Goal: Task Accomplishment & Management: Complete application form

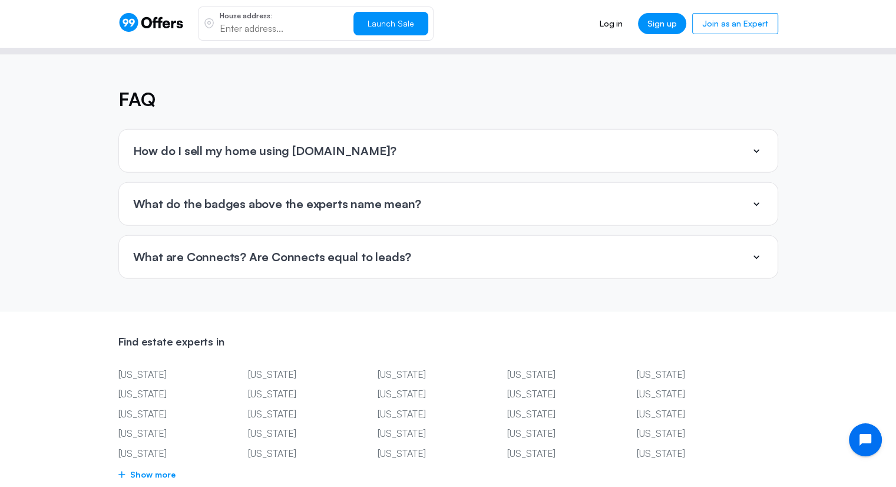
scroll to position [2769, 0]
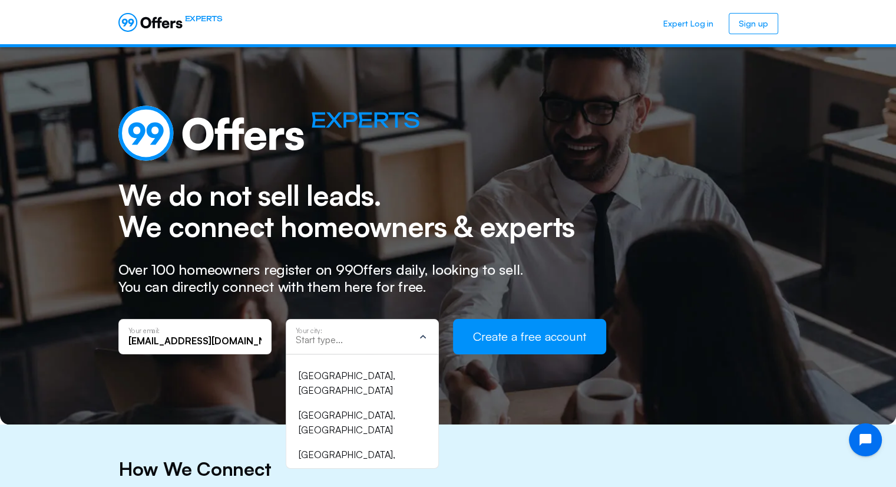
click at [340, 339] on input "text" at bounding box center [355, 339] width 118 height 11
type input "los"
click at [349, 408] on div "Los Angeles, CA" at bounding box center [355, 423] width 113 height 30
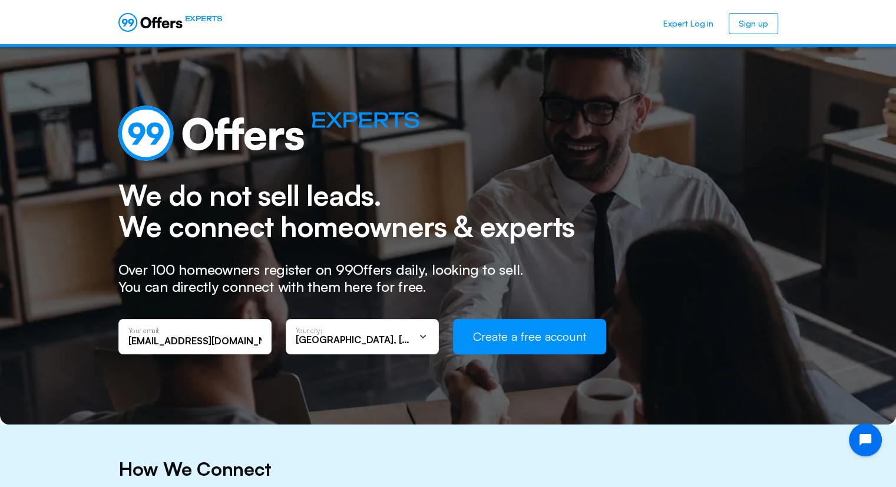
click at [526, 340] on button "Create a free account" at bounding box center [529, 336] width 153 height 35
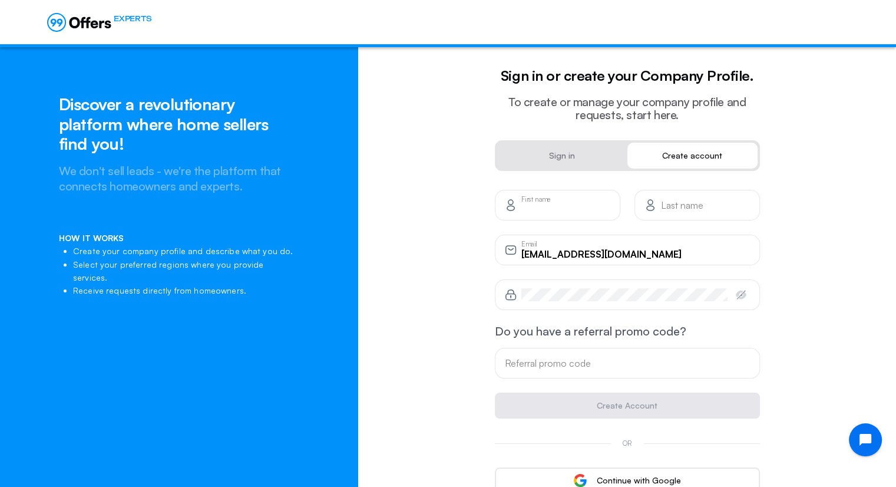
click at [550, 206] on input "text" at bounding box center [565, 209] width 89 height 13
type input "Lupe"
type input "Merino"
click at [582, 290] on div "Password" at bounding box center [624, 294] width 206 height 13
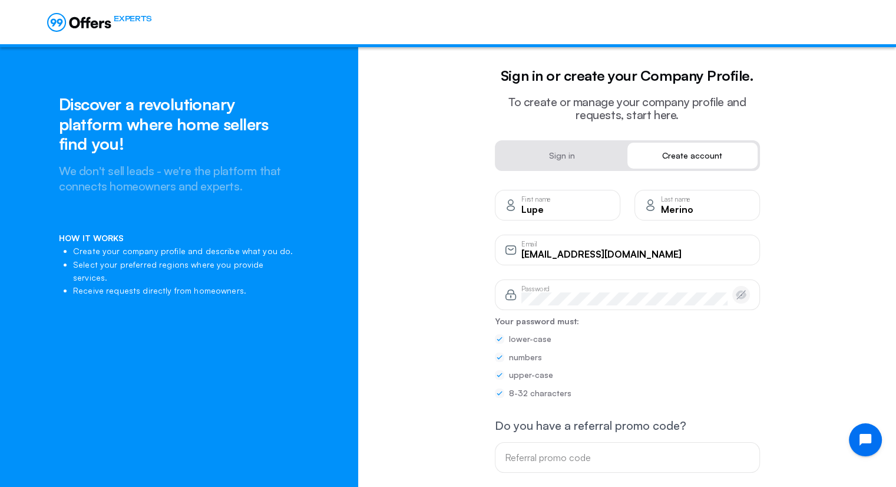
click at [738, 295] on icon "button" at bounding box center [741, 294] width 11 height 9
click at [251, 315] on div "Discover a revolutionary platform where home sellers find you! We don't sell le…" at bounding box center [448, 369] width 896 height 645
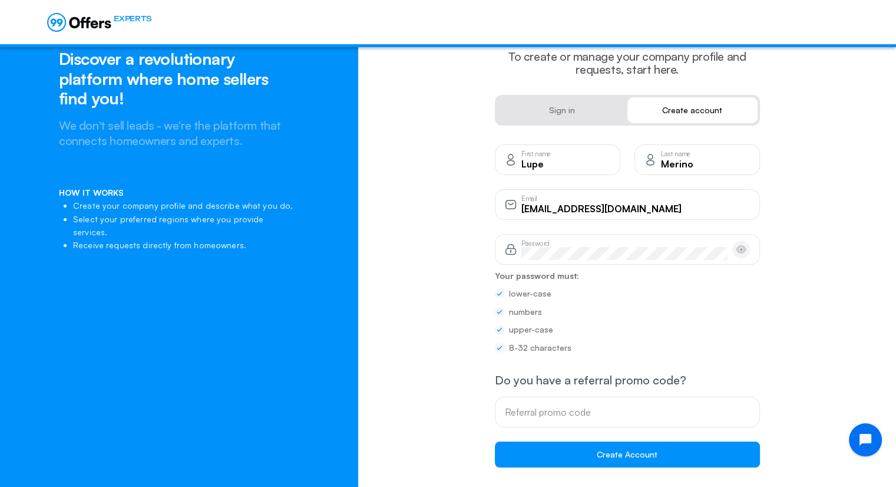
scroll to position [59, 0]
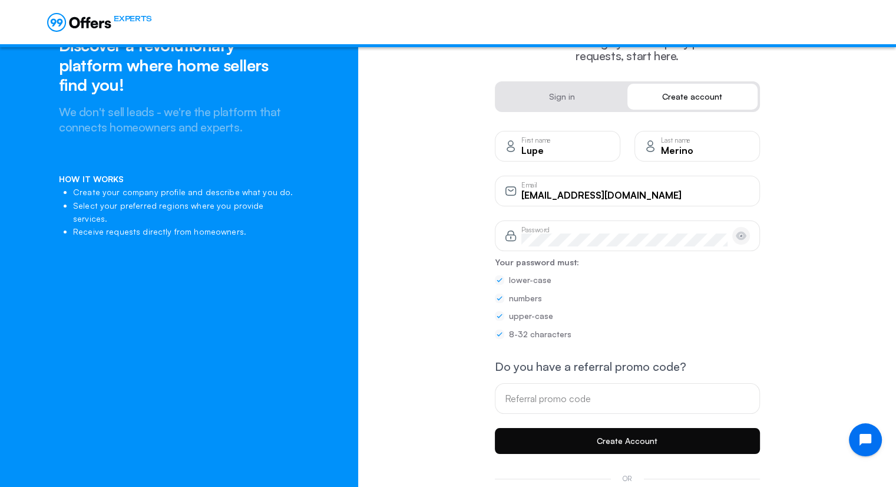
click at [597, 438] on button "Create Account" at bounding box center [627, 441] width 265 height 26
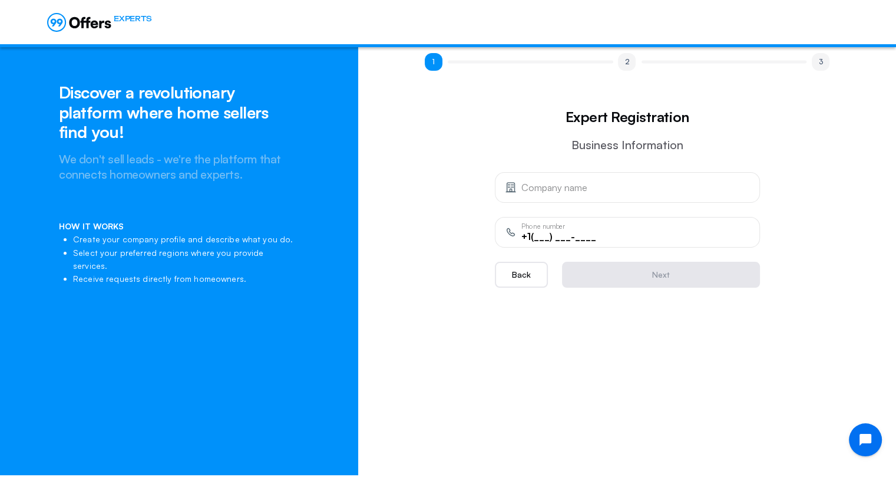
scroll to position [12, 0]
click at [594, 193] on input "text" at bounding box center [635, 187] width 229 height 13
click at [596, 194] on input "Los ANgeles CAsh Home Buyers" at bounding box center [635, 191] width 229 height 13
type input "Los Angeles Cash Home Buyers"
click at [655, 233] on input "+1(___) ___-____" at bounding box center [635, 236] width 229 height 13
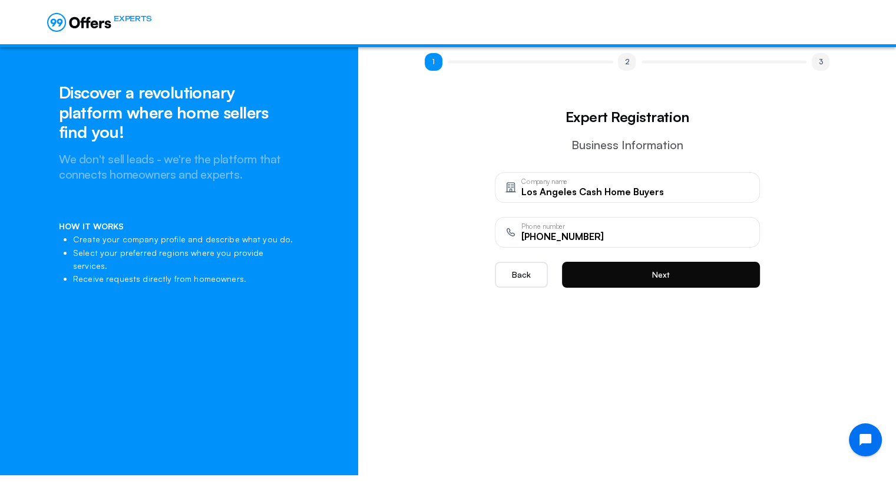
type input "+1(213) 444-7907"
click at [660, 271] on button "Next" at bounding box center [661, 275] width 198 height 26
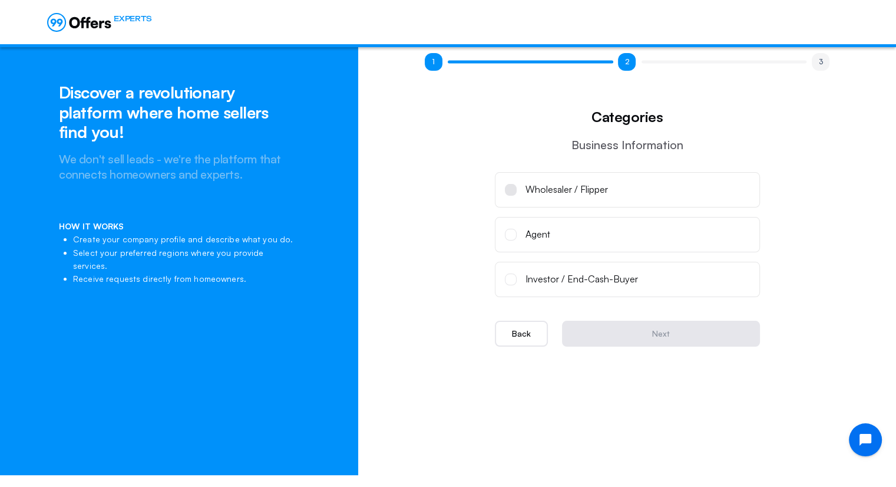
click at [530, 196] on div "Wholesaler / Flipper" at bounding box center [567, 189] width 82 height 15
click at [0, 0] on input "Wholesaler / Flipper" at bounding box center [0, 0] width 0 height 0
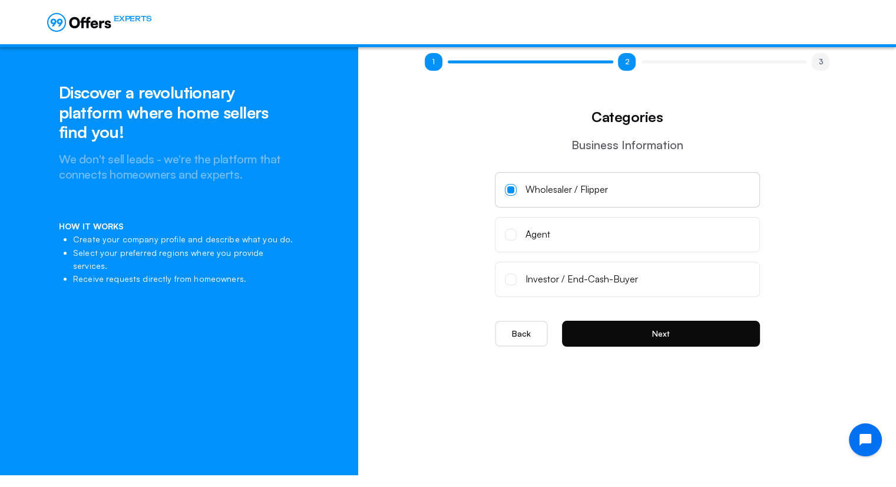
click at [668, 333] on button "Next" at bounding box center [661, 334] width 198 height 26
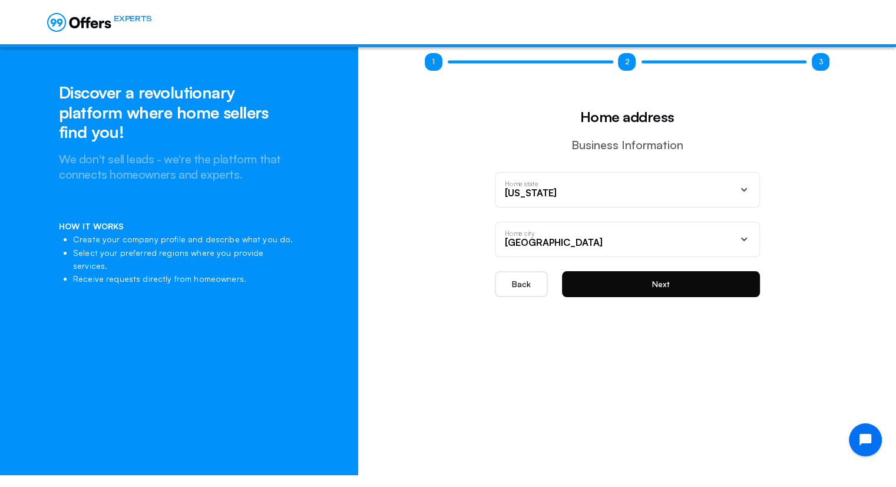
click at [676, 281] on button "Next" at bounding box center [661, 284] width 198 height 26
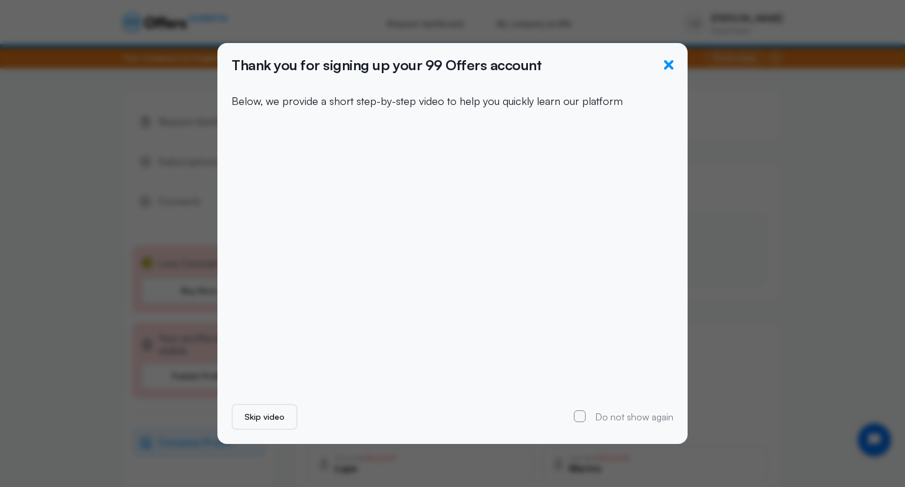
click at [666, 65] on icon "button" at bounding box center [668, 64] width 9 height 9
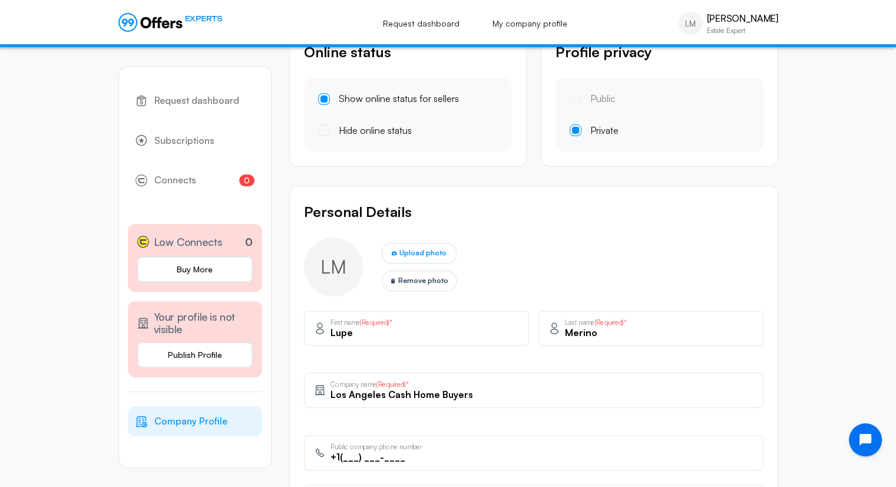
scroll to position [177, 0]
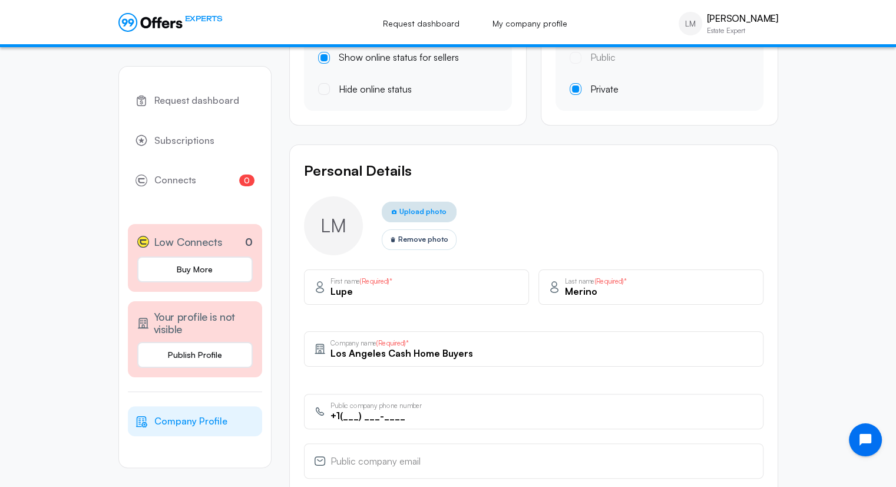
click at [422, 207] on span "Upload photo" at bounding box center [422, 211] width 47 height 11
click at [0, 0] on input "Upload photo" at bounding box center [0, 0] width 0 height 0
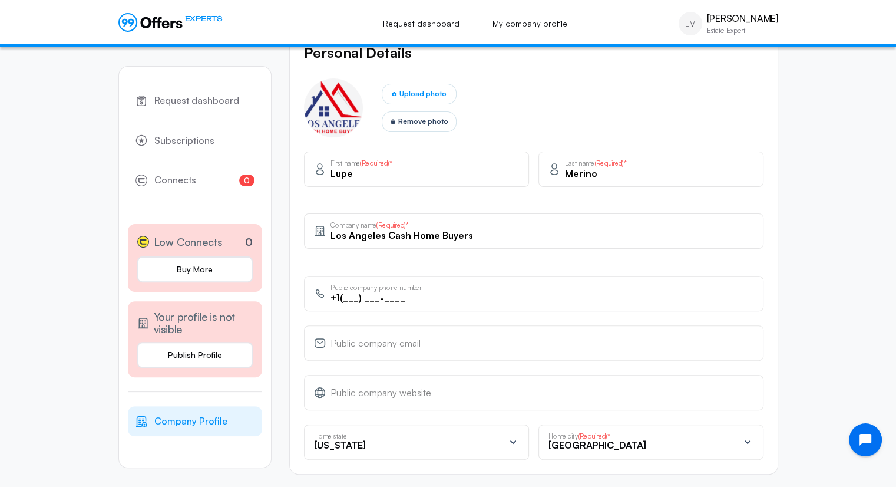
click at [471, 303] on div "+1(___) ___-____ Public company phone number" at bounding box center [534, 293] width 460 height 35
type input "+1(213) 444-7907"
click at [415, 345] on input "email" at bounding box center [542, 347] width 423 height 13
type input "info@losangelescashhomebuyers.com"
click at [436, 394] on input "text" at bounding box center [542, 396] width 423 height 13
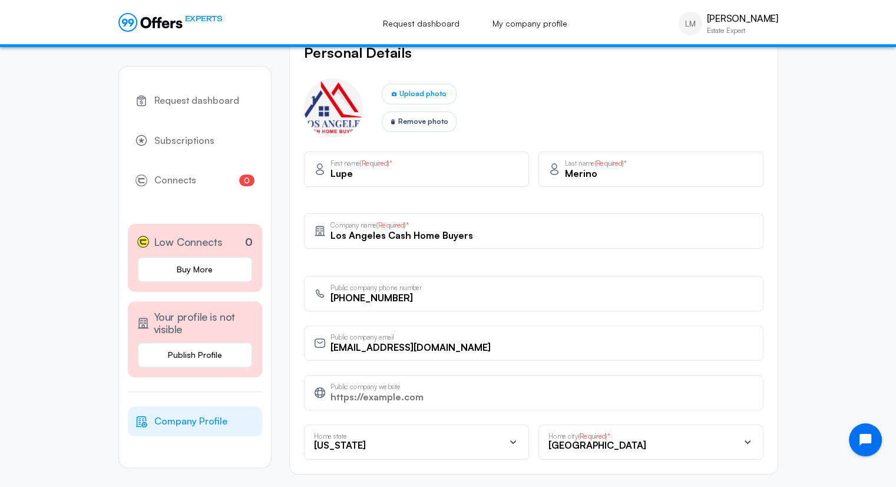
paste input "https://losangelescashhomebuyers.com/"
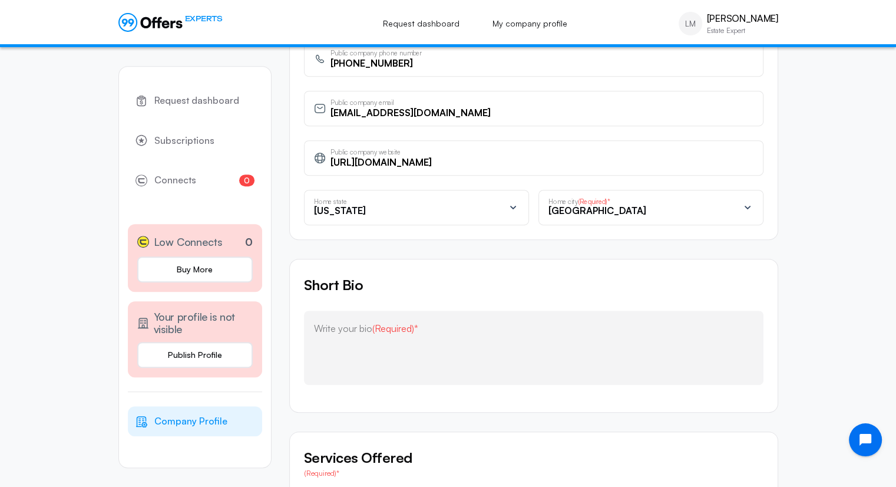
scroll to position [589, 0]
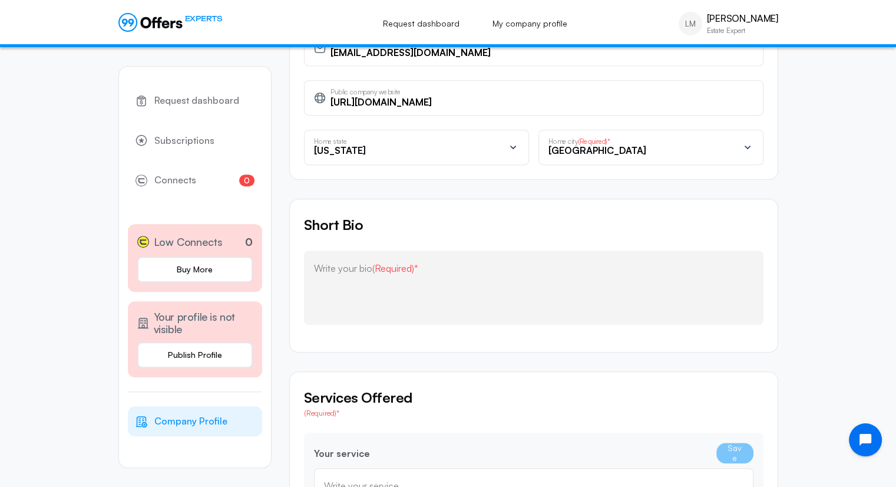
type input "https://losangelescashhomebuyers.com/"
paste textarea "Hello, Los Angeles residents! We are “Los Angeles Cash Home Buyers.” We buy hou…"
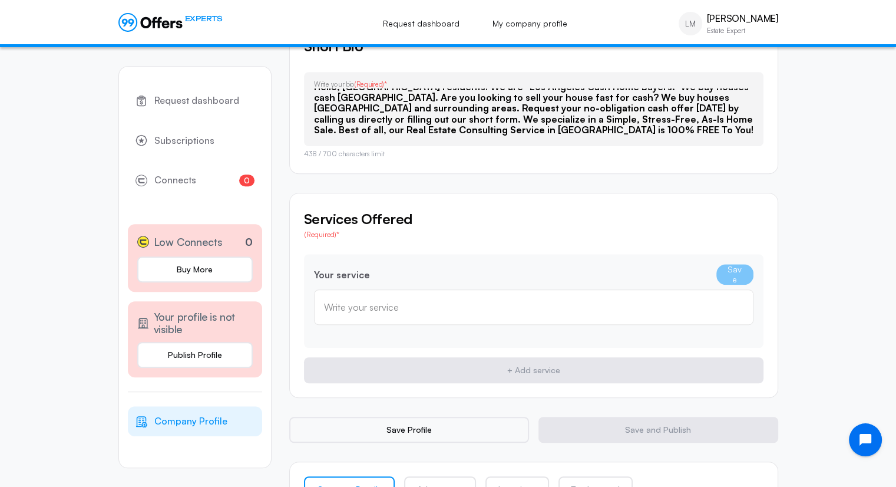
scroll to position [825, 0]
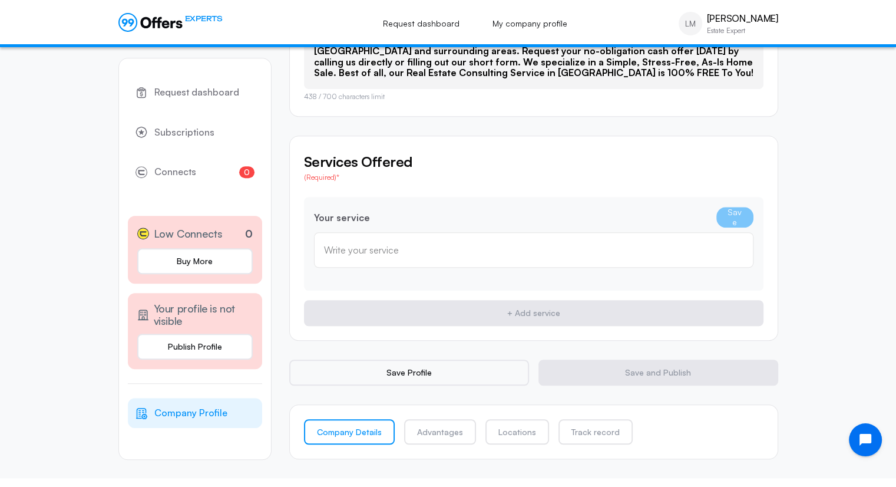
type textarea "Hello, Los Angeles residents! We are “Los Angeles Cash Home Buyers.” We buy hou…"
click at [430, 255] on div "Write your service" at bounding box center [534, 249] width 440 height 35
type input "Cash home buyer"
click at [748, 221] on button "Save" at bounding box center [735, 217] width 37 height 21
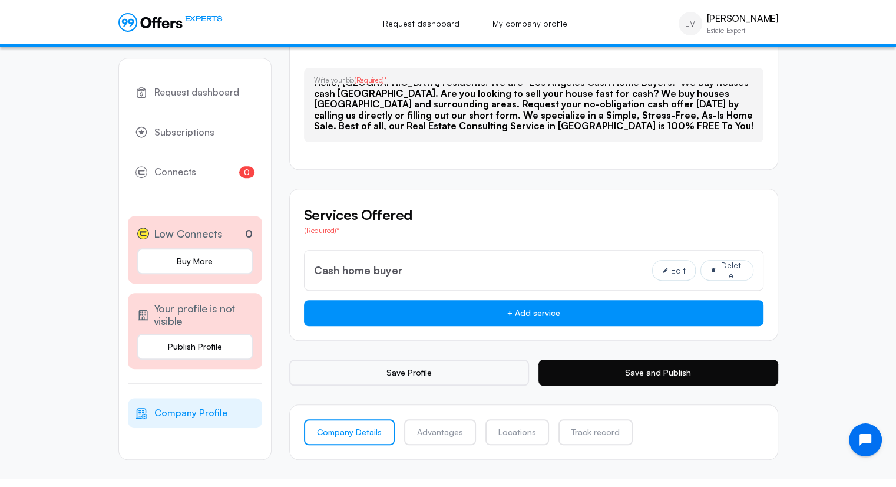
click at [605, 372] on button "Save and Publish" at bounding box center [659, 372] width 240 height 26
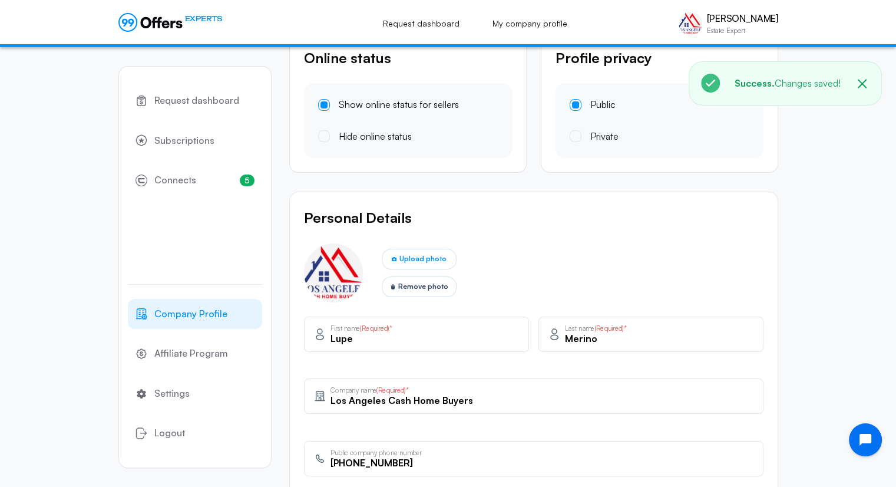
scroll to position [0, 0]
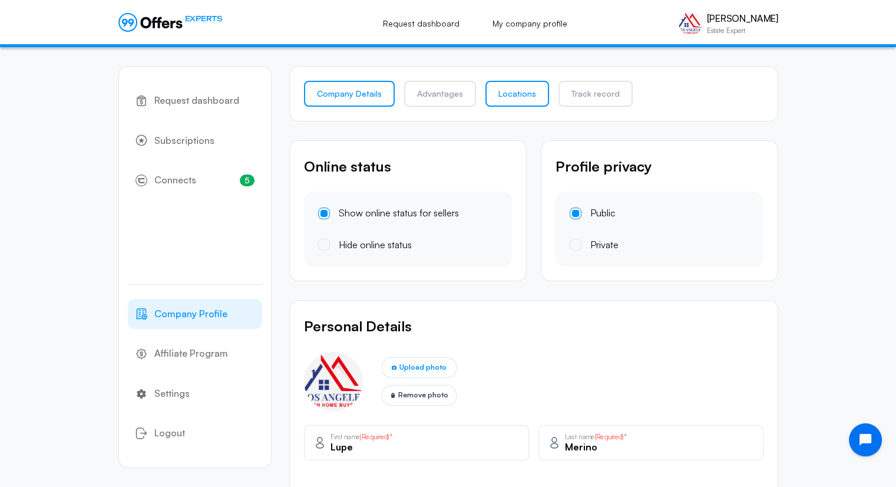
click at [528, 97] on link "Locations" at bounding box center [518, 94] width 64 height 26
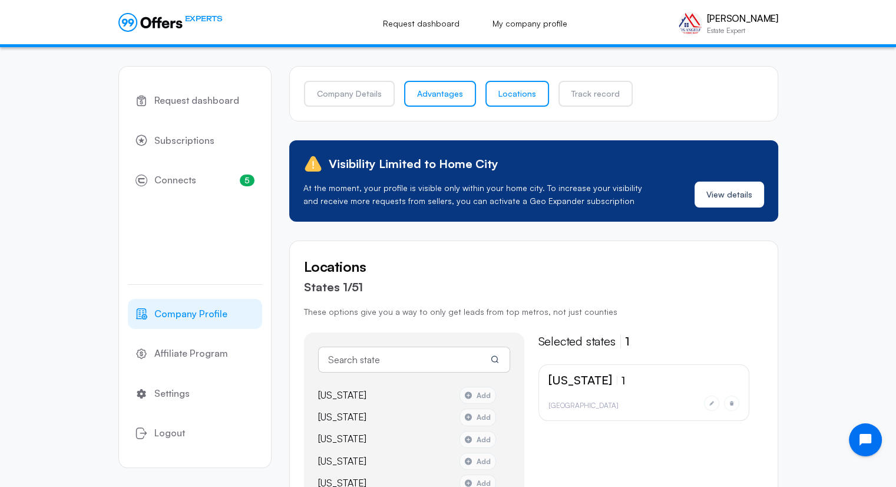
click at [431, 100] on link "Advantages" at bounding box center [440, 94] width 72 height 26
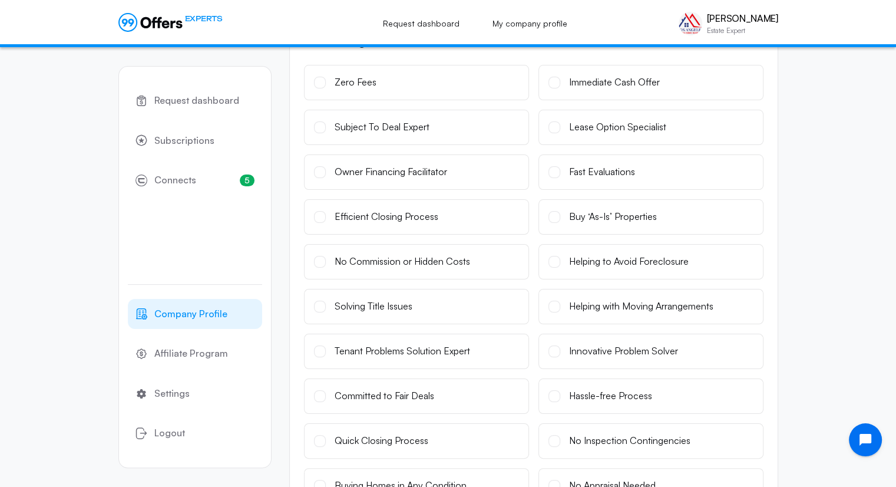
scroll to position [59, 0]
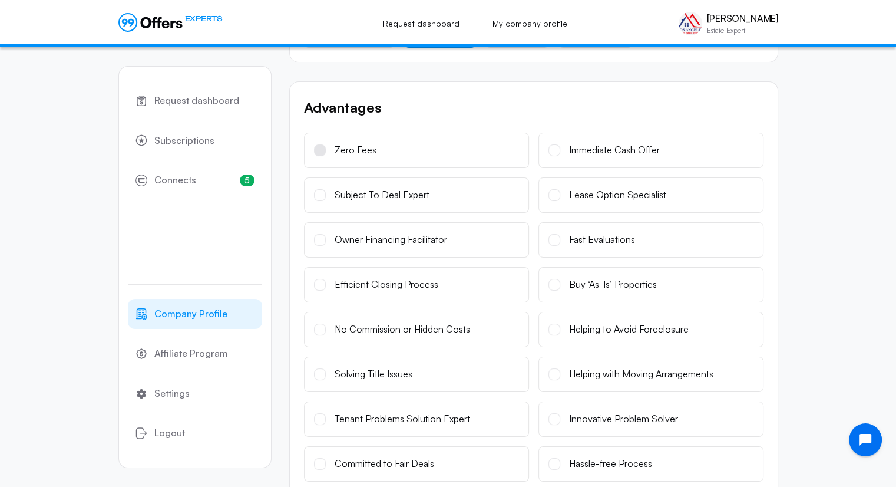
click at [312, 150] on label "Zero Fees" at bounding box center [416, 150] width 225 height 35
click at [0, 0] on input "Zero Fees" at bounding box center [0, 0] width 0 height 0
click at [321, 193] on span at bounding box center [320, 195] width 12 height 12
click at [0, 0] on input "Subject To Deal Expert" at bounding box center [0, 0] width 0 height 0
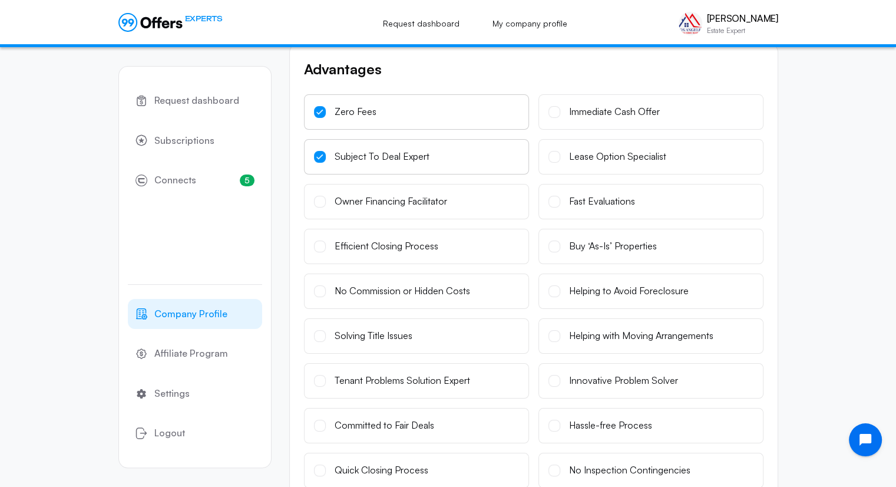
scroll to position [118, 0]
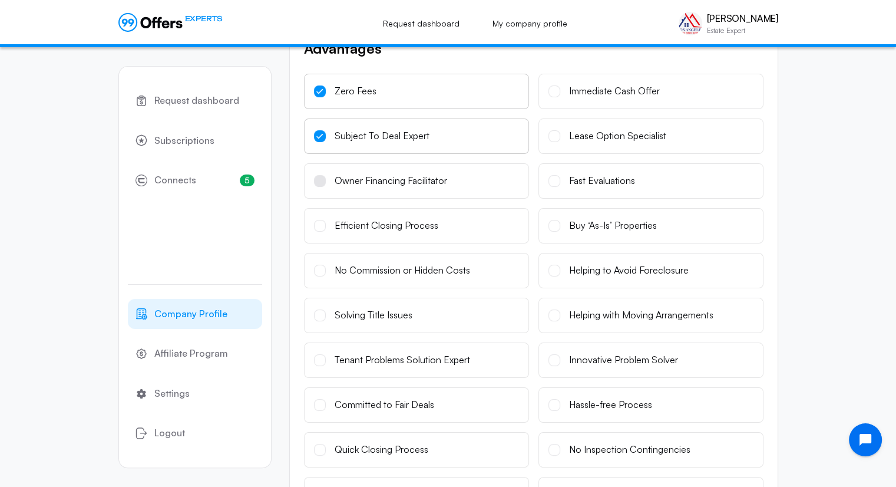
click at [326, 180] on label "Owner Financing Facilitator" at bounding box center [416, 180] width 225 height 35
click at [0, 0] on input "Owner Financing Facilitator" at bounding box center [0, 0] width 0 height 0
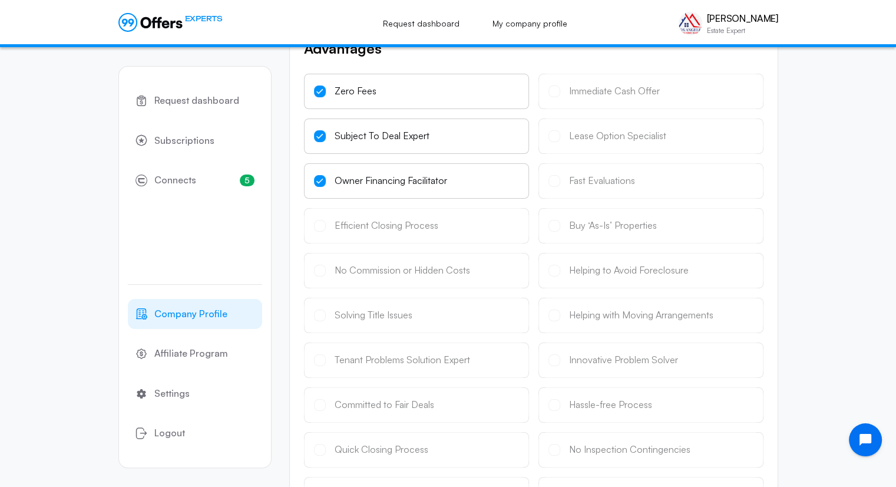
click at [322, 183] on span at bounding box center [320, 181] width 12 height 12
click at [0, 0] on input "Owner Financing Facilitator" at bounding box center [0, 0] width 0 height 0
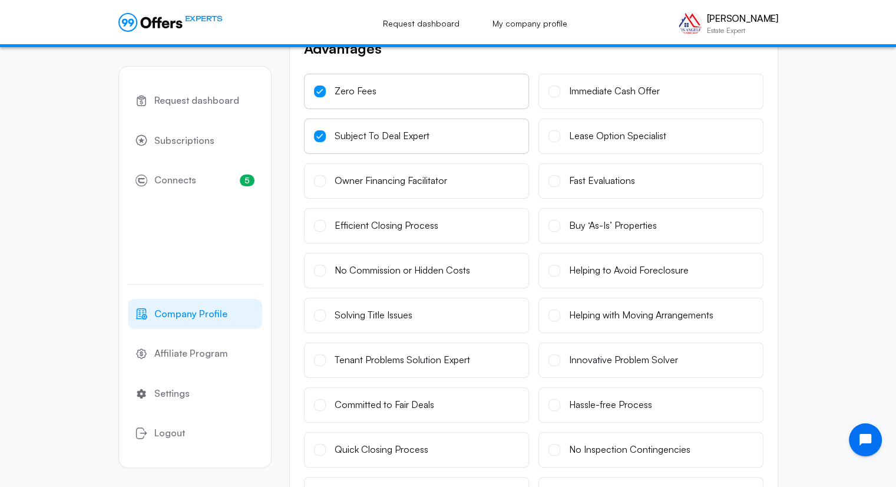
click at [316, 134] on icon at bounding box center [319, 136] width 7 height 6
click at [0, 0] on input "Subject To Deal Expert" at bounding box center [0, 0] width 0 height 0
click at [325, 268] on span at bounding box center [320, 271] width 12 height 12
click at [0, 0] on input "No Commission or Hidden Costs" at bounding box center [0, 0] width 0 height 0
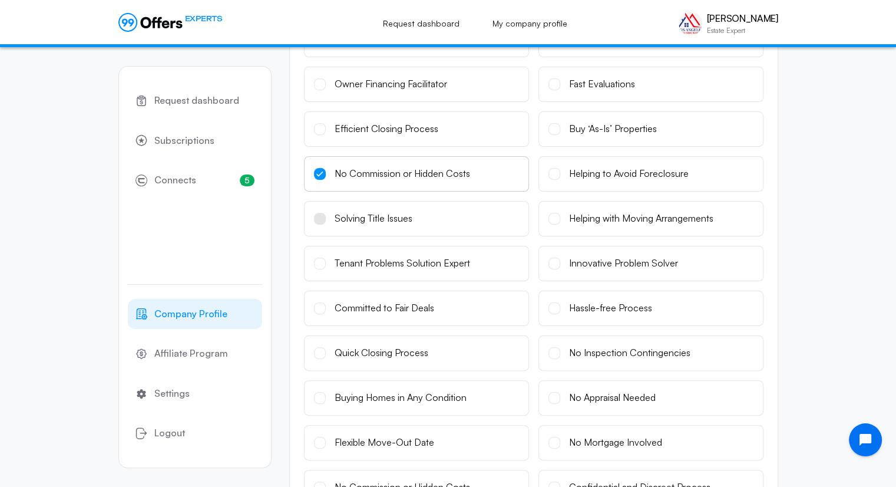
scroll to position [236, 0]
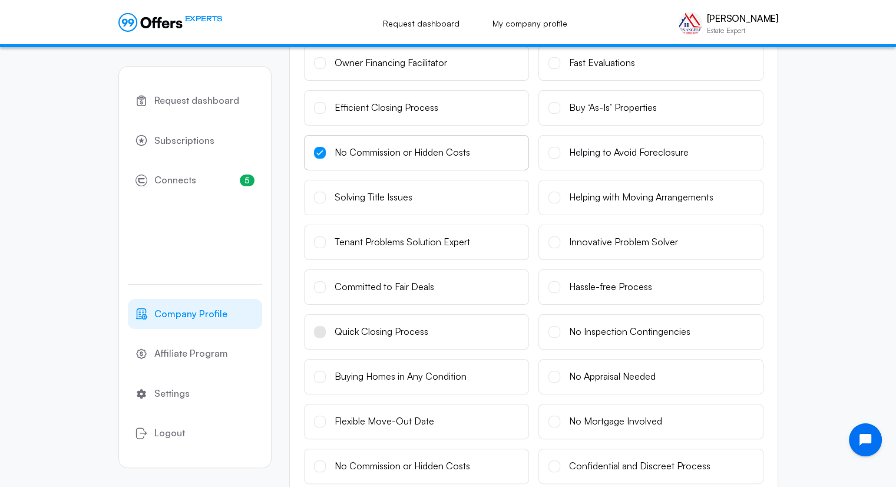
click at [321, 332] on span at bounding box center [320, 332] width 12 height 12
click at [0, 0] on input "Quick Closing Process" at bounding box center [0, 0] width 0 height 0
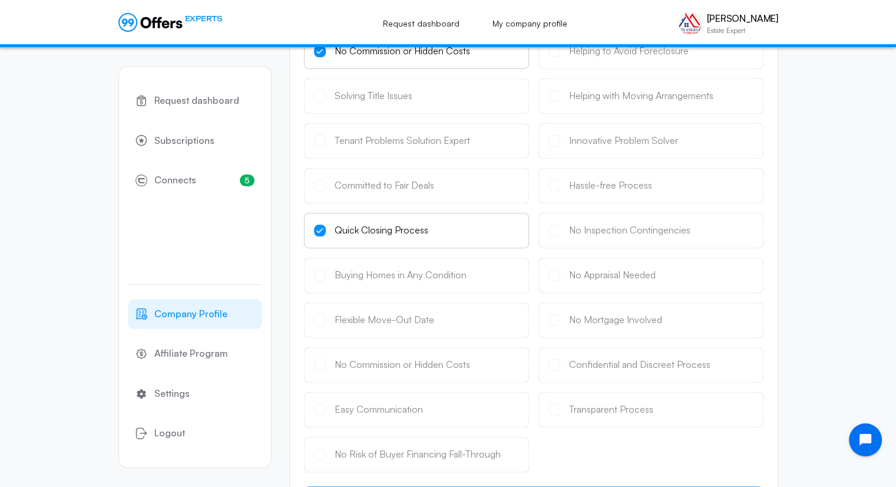
scroll to position [480, 0]
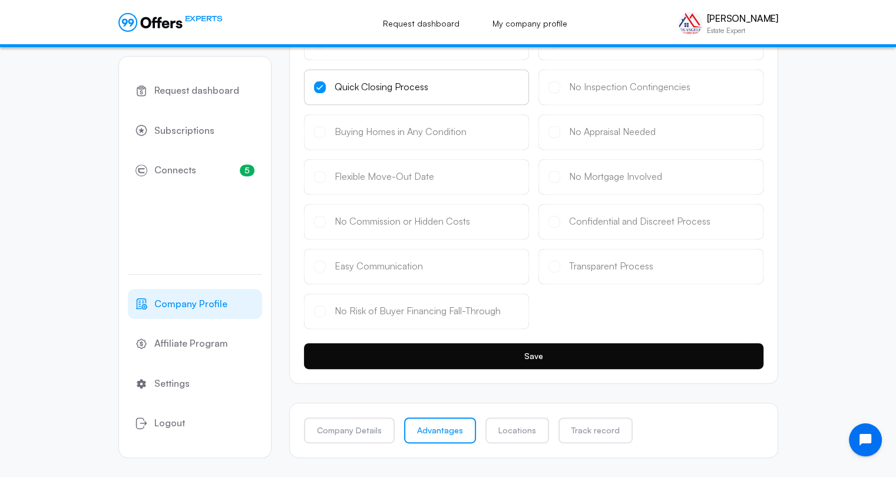
click at [460, 348] on button "Save" at bounding box center [534, 356] width 460 height 26
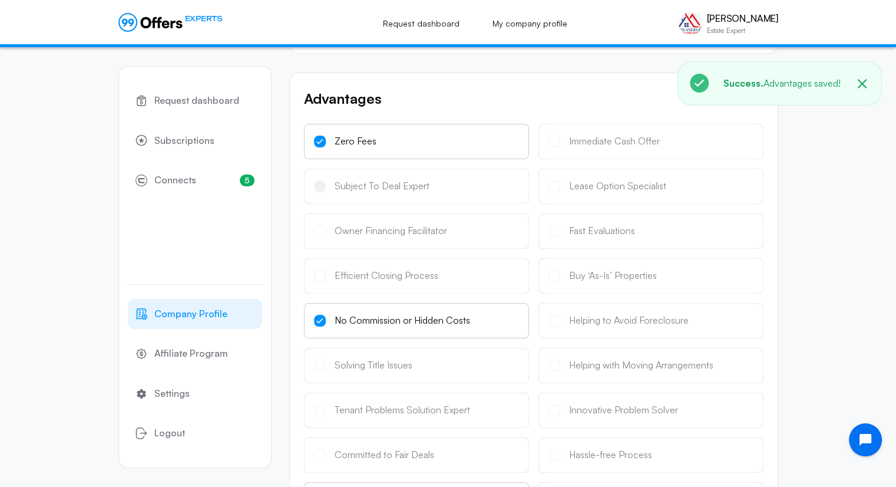
scroll to position [0, 0]
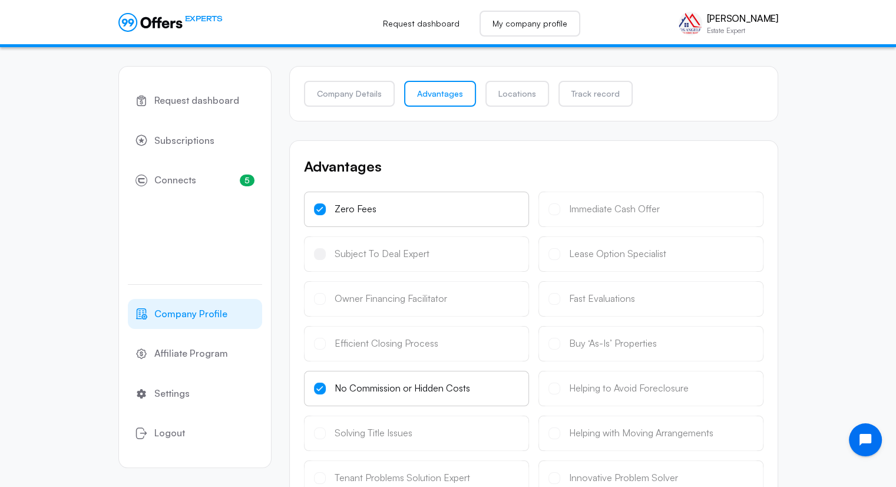
click at [561, 24] on link "My company profile" at bounding box center [530, 24] width 101 height 26
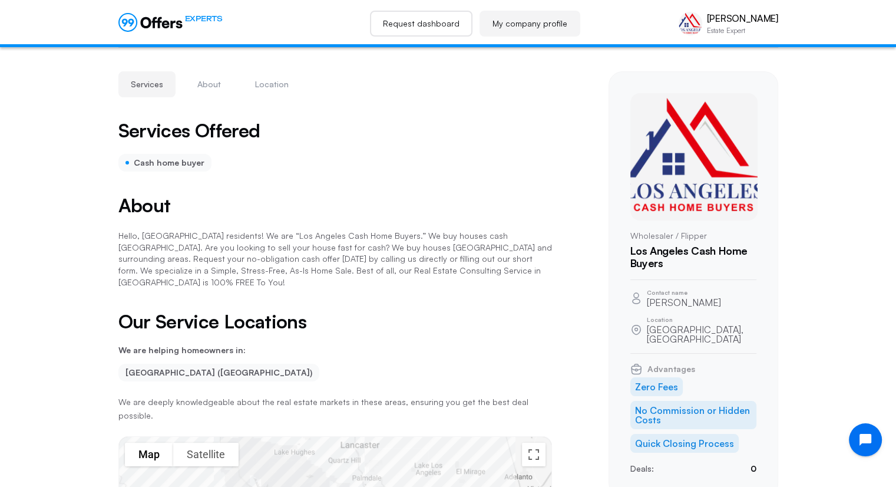
click at [444, 25] on link "Request dashboard" at bounding box center [421, 24] width 103 height 26
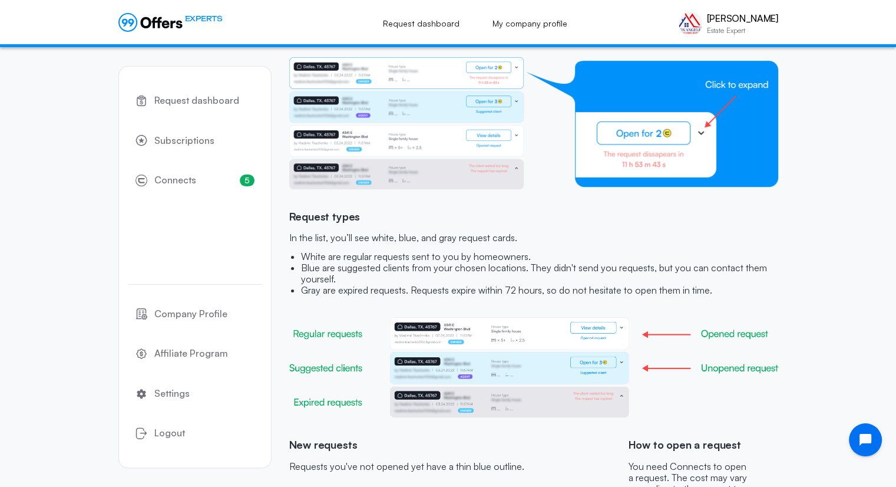
scroll to position [177, 0]
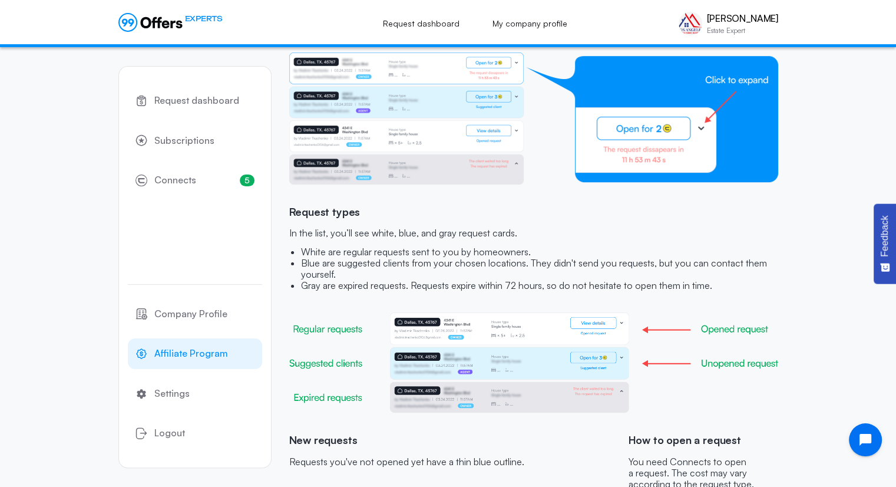
click at [191, 358] on span "Affiliate Program" at bounding box center [191, 353] width 74 height 15
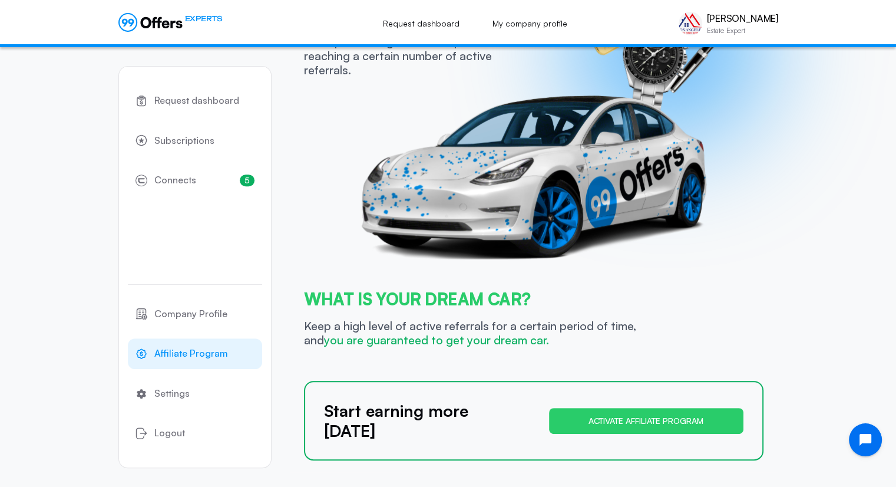
scroll to position [481, 0]
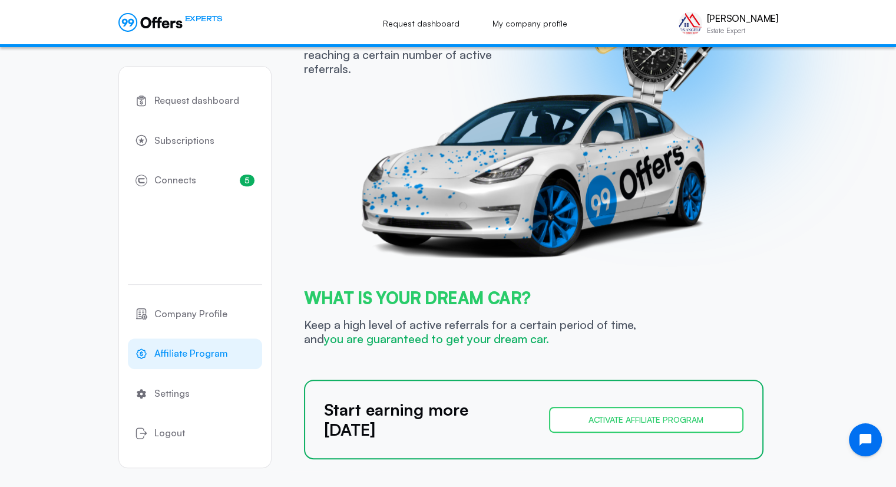
click at [666, 411] on button "Activate affiliate program" at bounding box center [646, 420] width 194 height 26
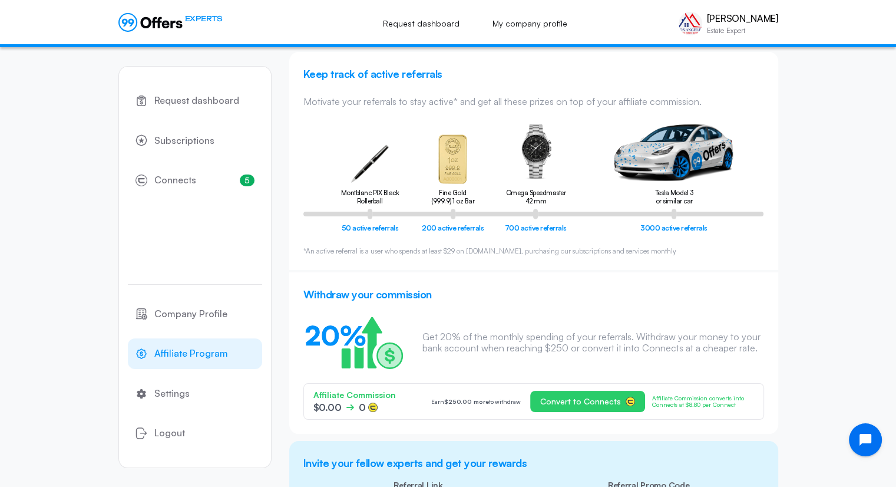
scroll to position [0, 0]
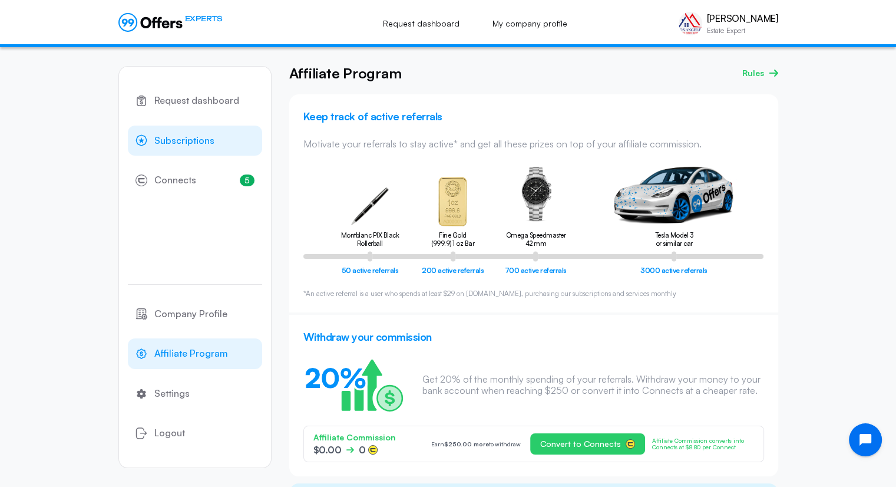
click at [203, 147] on span "Subscriptions" at bounding box center [184, 140] width 60 height 15
